Goal: Complete application form

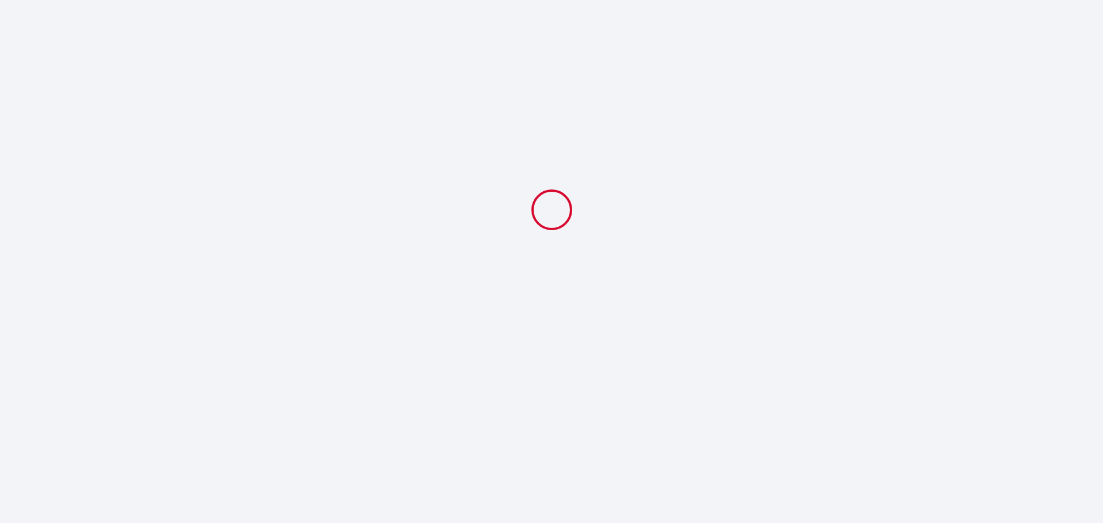
select select
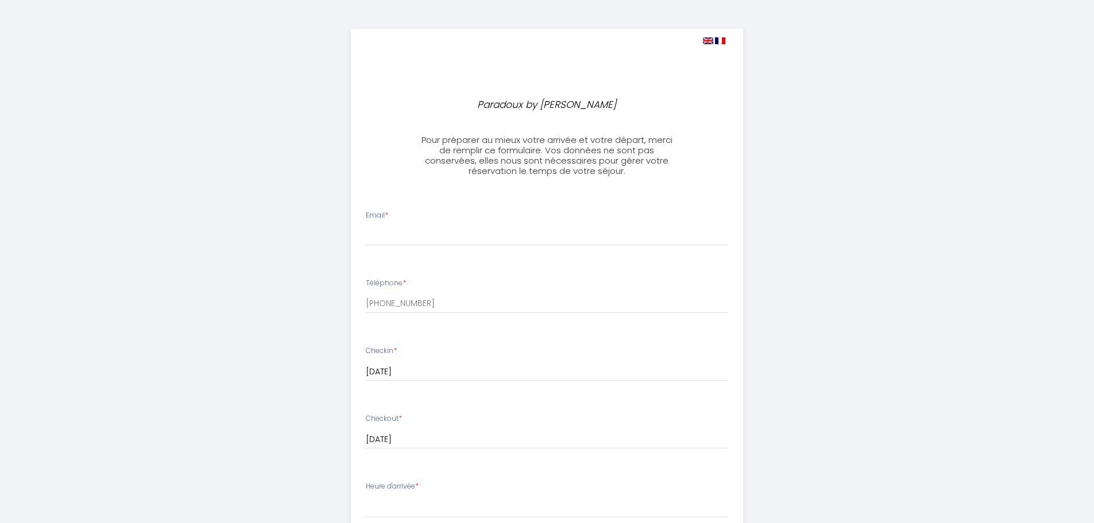
click at [426, 222] on div "Email *" at bounding box center [546, 228] width 377 height 36
click at [377, 229] on input "Email *" at bounding box center [547, 235] width 362 height 21
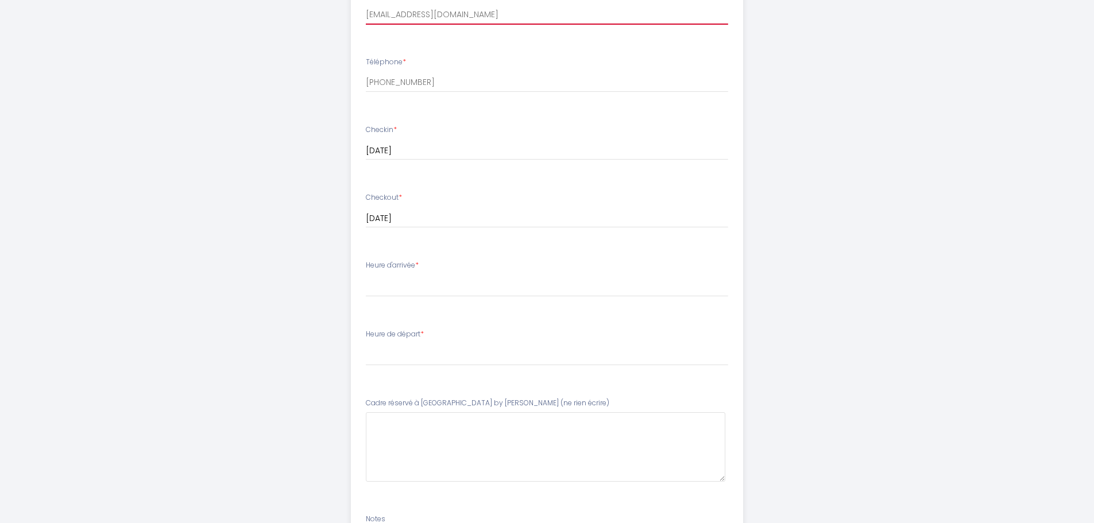
scroll to position [230, 0]
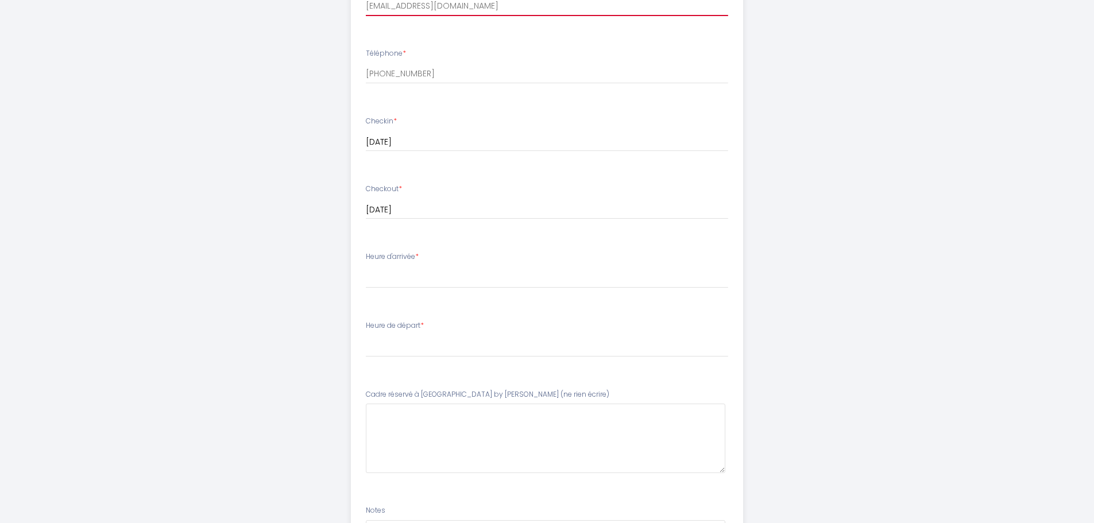
type input "[EMAIL_ADDRESS][DOMAIN_NAME]"
click at [370, 275] on select "16:30 17:00 17:30 18:00 18:30 19:00 19:30 20:00 20:30 21:00 21:30 22:00 22:30 2…" at bounding box center [547, 278] width 362 height 22
click at [107, 100] on div "Paradoux by [PERSON_NAME] Pour préparer au mieux votre arrivée et votre départ,…" at bounding box center [547, 229] width 1094 height 918
click at [380, 263] on div "Heure d'arrivée * 16:30 17:00 17:30 18:00 18:30 19:00 19:30 20:00 20:30 21:00 2…" at bounding box center [547, 270] width 362 height 37
click at [419, 254] on span "*" at bounding box center [416, 257] width 3 height 10
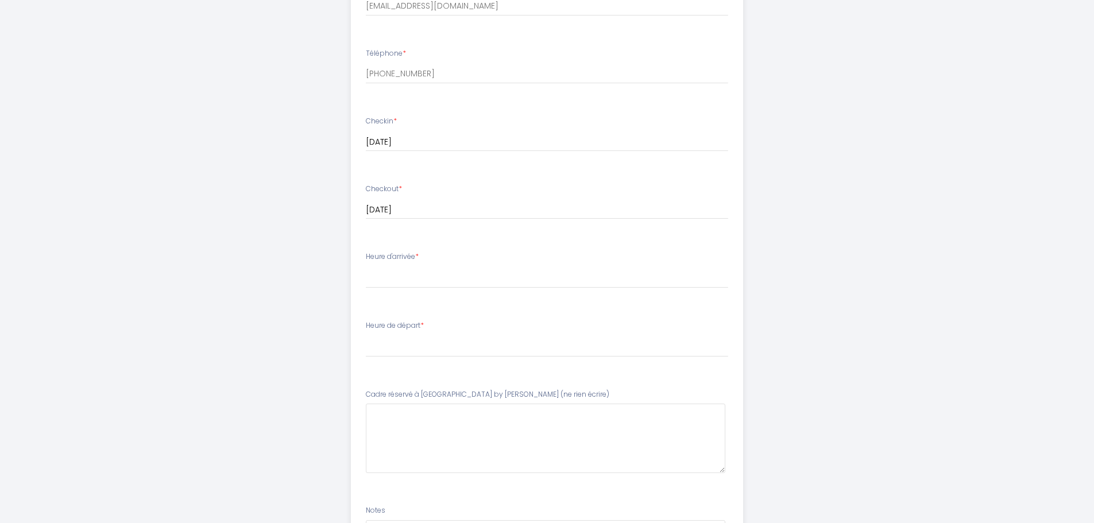
click at [364, 275] on li "Heure d'arrivée * 16:30 17:00 17:30 18:00 18:30 19:00 19:30 20:00 20:30 21:00 2…" at bounding box center [547, 276] width 391 height 62
drag, startPoint x: 369, startPoint y: 334, endPoint x: 377, endPoint y: 415, distance: 81.4
click at [376, 368] on li "Heure de départ * 00:00 00:30 01:00 01:30 02:00 02:30 03:00 03:30 04:00 04:30 0…" at bounding box center [547, 345] width 391 height 62
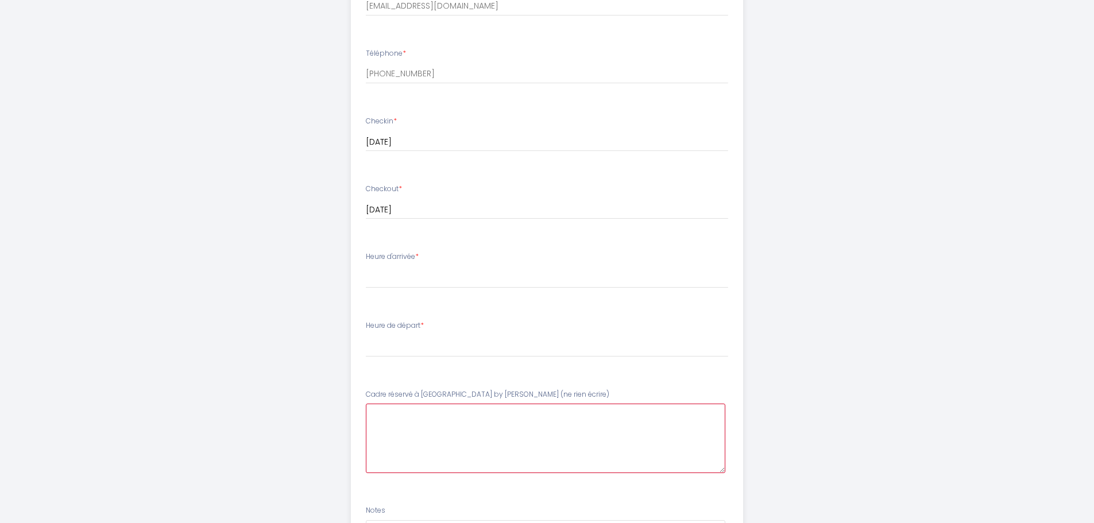
click at [378, 421] on écrire\)6 at bounding box center [546, 438] width 360 height 69
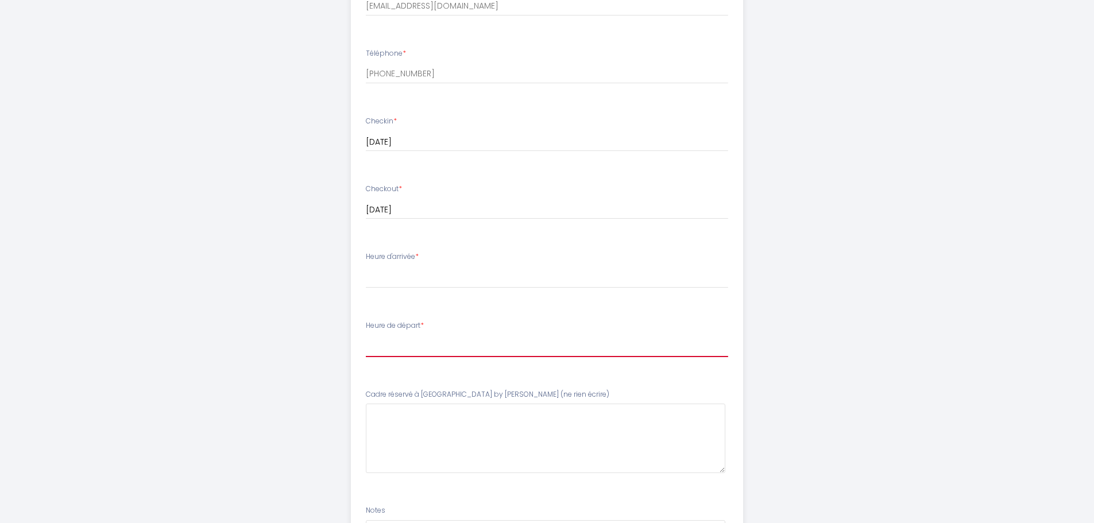
click at [383, 343] on select "00:00 00:30 01:00 01:30 02:00 02:30 03:00 03:30 04:00 04:30 05:00 05:30 06:00 0…" at bounding box center [547, 346] width 362 height 22
select select "11:00"
click at [366, 335] on select "00:00 00:30 01:00 01:30 02:00 02:30 03:00 03:30 04:00 04:30 05:00 05:30 06:00 0…" at bounding box center [547, 346] width 362 height 22
click at [425, 258] on div "Heure d'arrivée * 16:30 17:00 17:30 18:00 18:30 19:00 19:30 20:00 20:30 21:00 2…" at bounding box center [547, 270] width 362 height 37
click at [409, 273] on select "16:30 17:00 17:30 18:00 18:30 19:00 19:30 20:00 20:30 21:00 21:30 22:00 22:30 2…" at bounding box center [547, 278] width 362 height 22
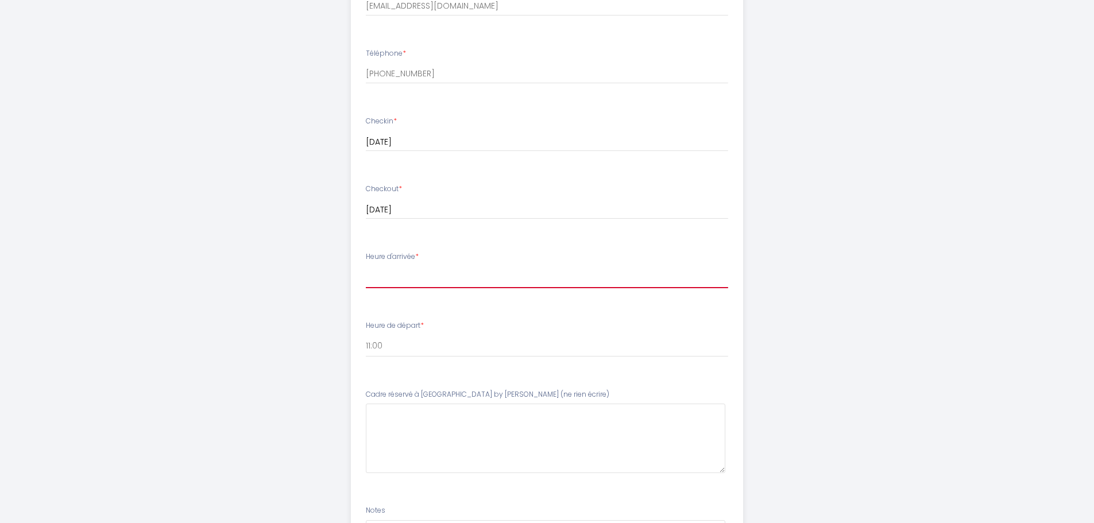
select select "17:00"
click at [366, 267] on select "16:30 17:00 17:30 18:00 18:30 19:00 19:30 20:00 20:30 21:00 21:30 22:00 22:30 2…" at bounding box center [547, 278] width 362 height 22
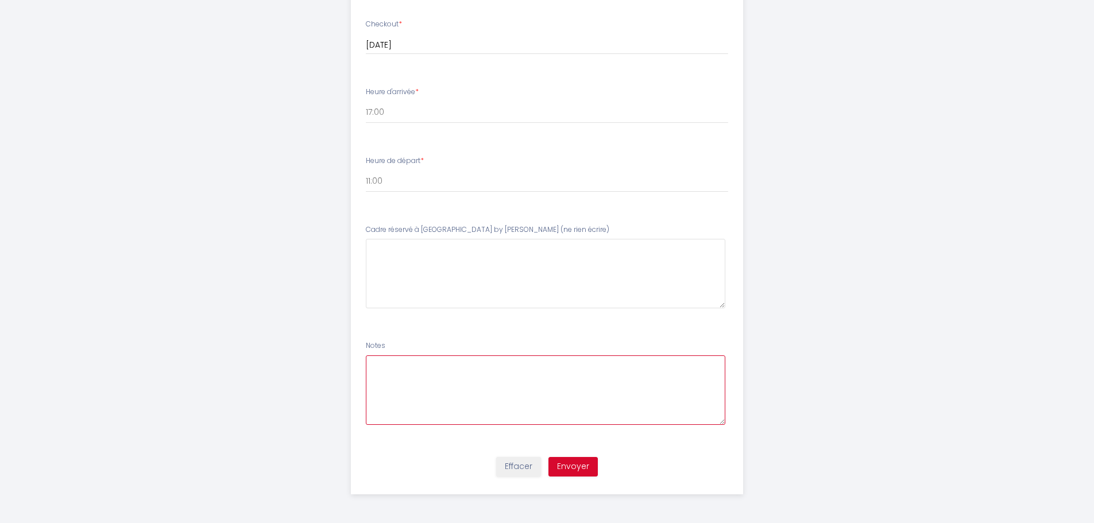
click at [386, 365] on textarea at bounding box center [546, 390] width 360 height 69
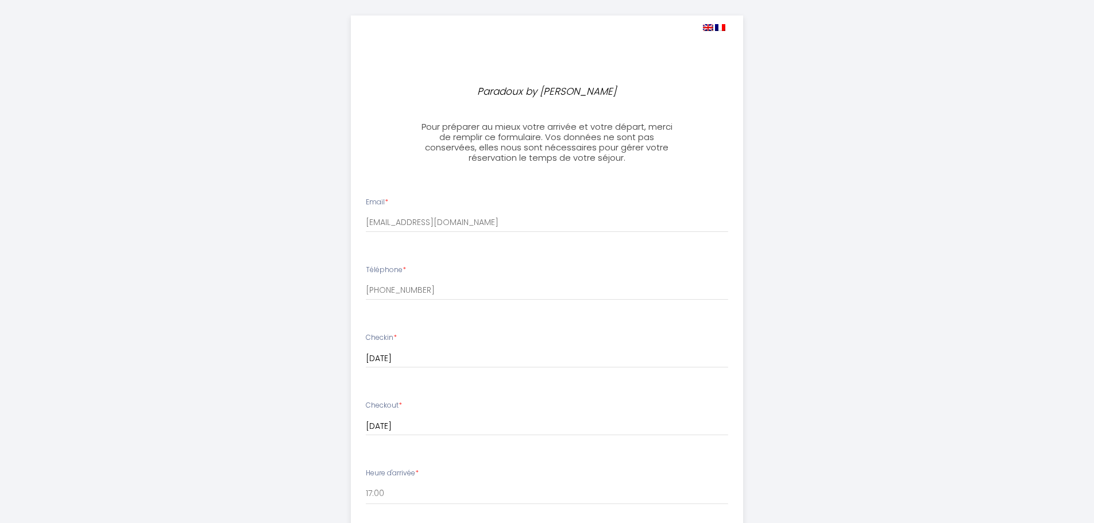
scroll to position [0, 0]
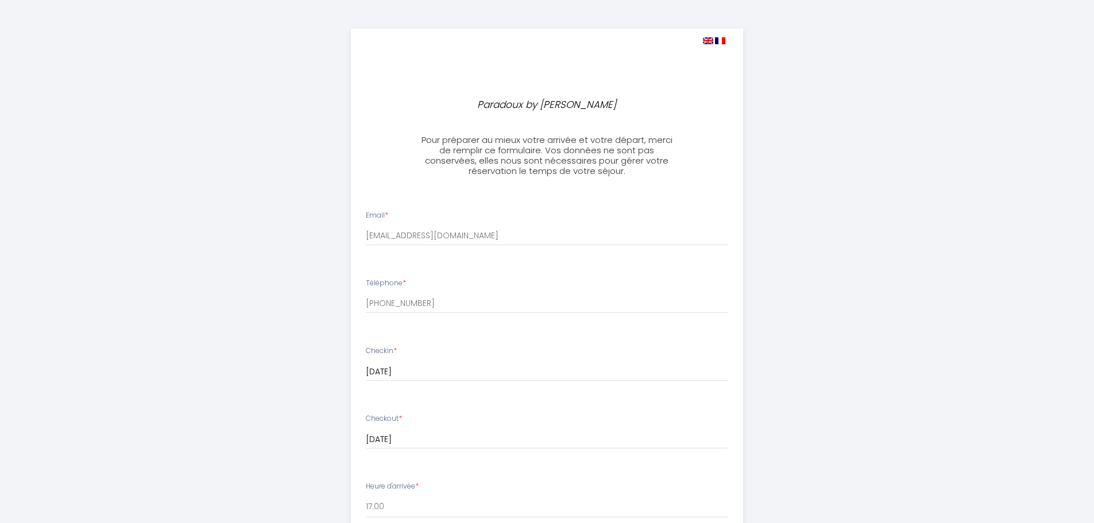
type textarea "We are two people but we booked for three as we require the use of the sofa bed."
click at [708, 40] on img at bounding box center [708, 40] width 10 height 7
click at [706, 40] on img at bounding box center [708, 40] width 10 height 7
click at [582, 153] on h3 "Pour préparer au mieux votre arrivée et votre départ, merci de remplir ce formu…" at bounding box center [547, 155] width 256 height 41
click at [708, 39] on img at bounding box center [708, 40] width 10 height 7
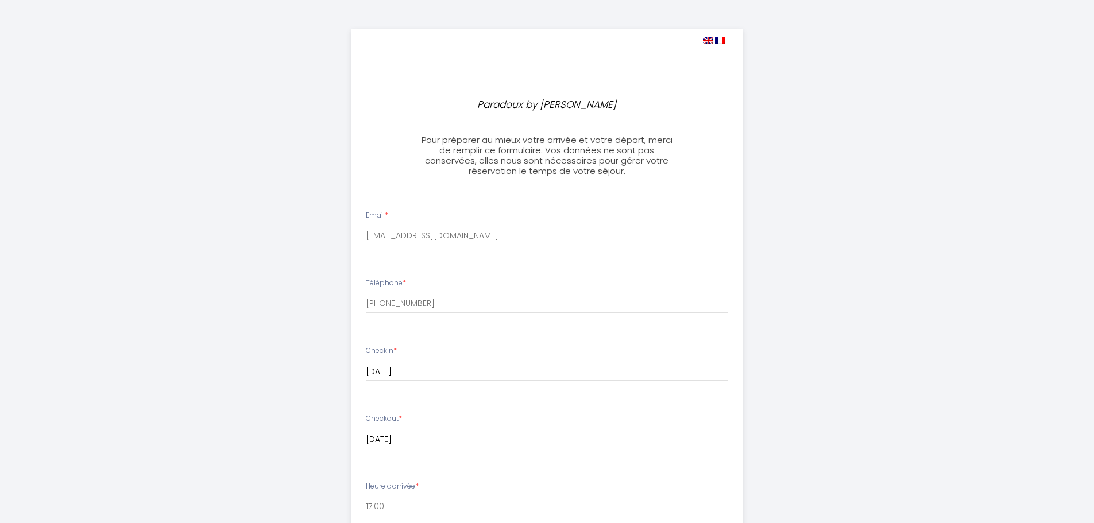
click at [720, 37] on img at bounding box center [720, 40] width 10 height 7
click at [706, 39] on img at bounding box center [708, 40] width 10 height 7
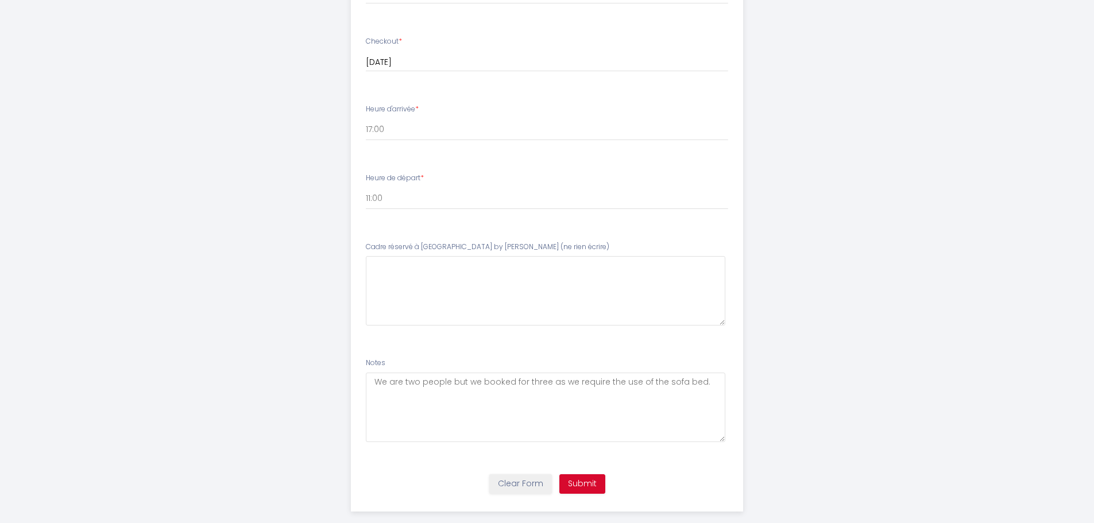
scroll to position [395, 0]
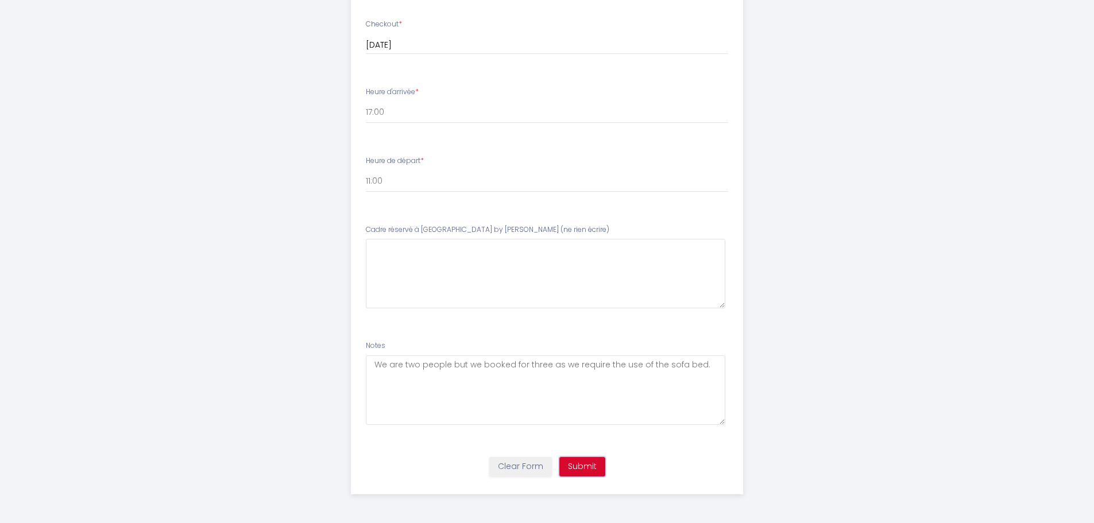
click at [586, 465] on button "Submit" at bounding box center [582, 467] width 46 height 20
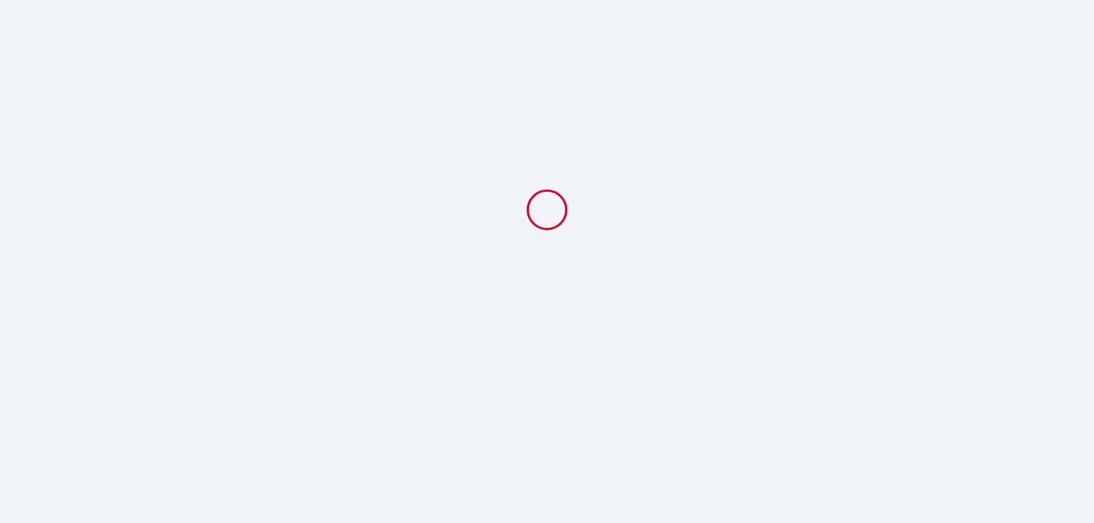
scroll to position [0, 0]
select select "17:00"
select select "11:00"
